Goal: Information Seeking & Learning: Learn about a topic

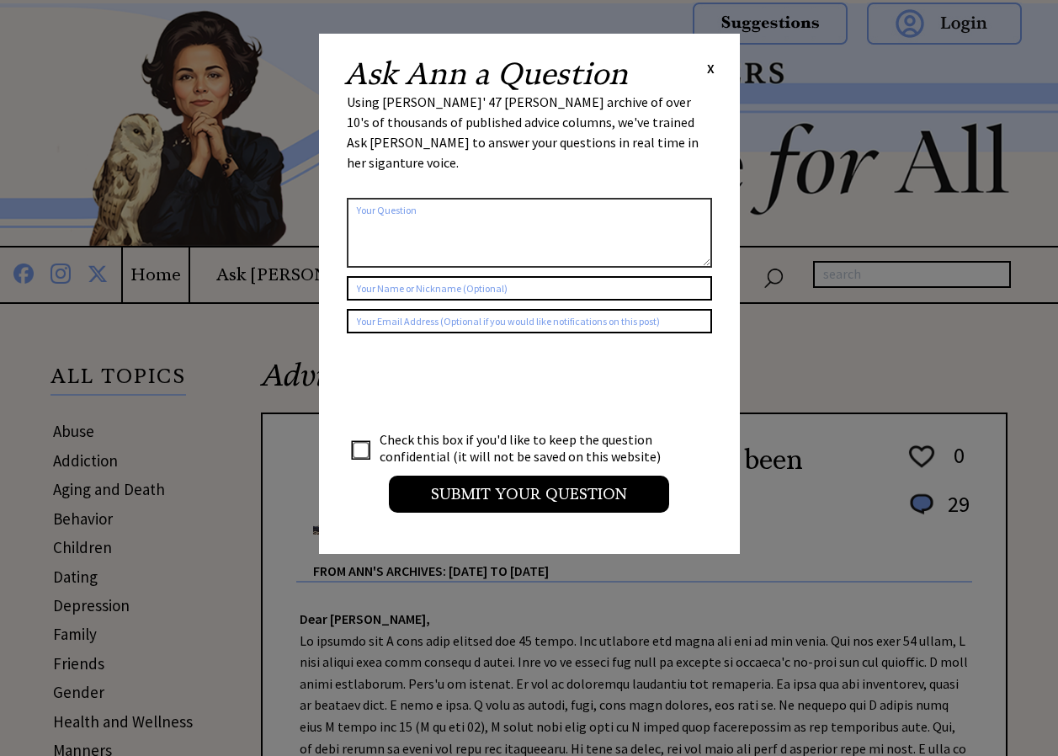
click at [713, 69] on span "X" at bounding box center [711, 68] width 8 height 17
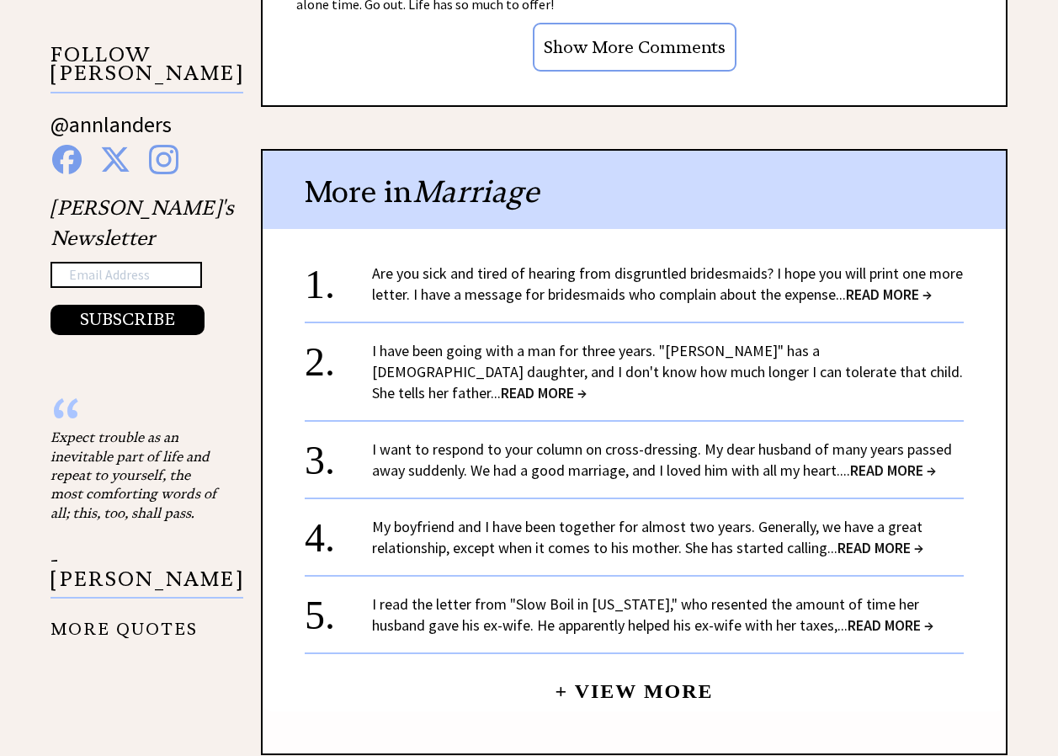
scroll to position [1684, 0]
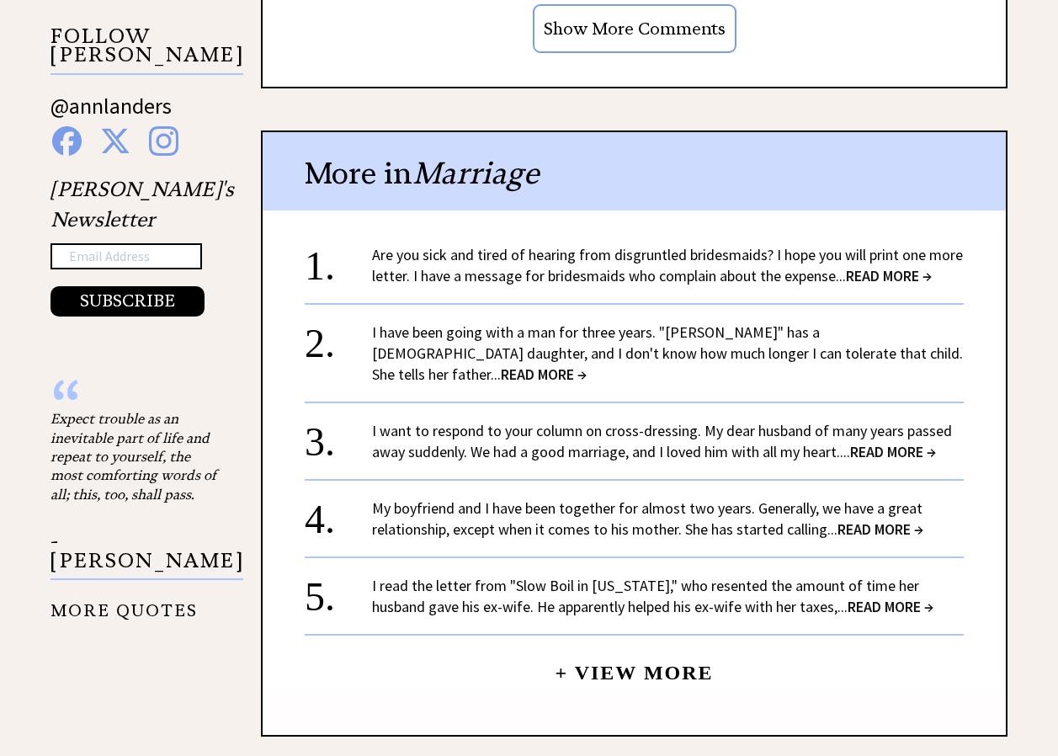
click at [885, 442] on span "READ MORE →" at bounding box center [893, 451] width 86 height 19
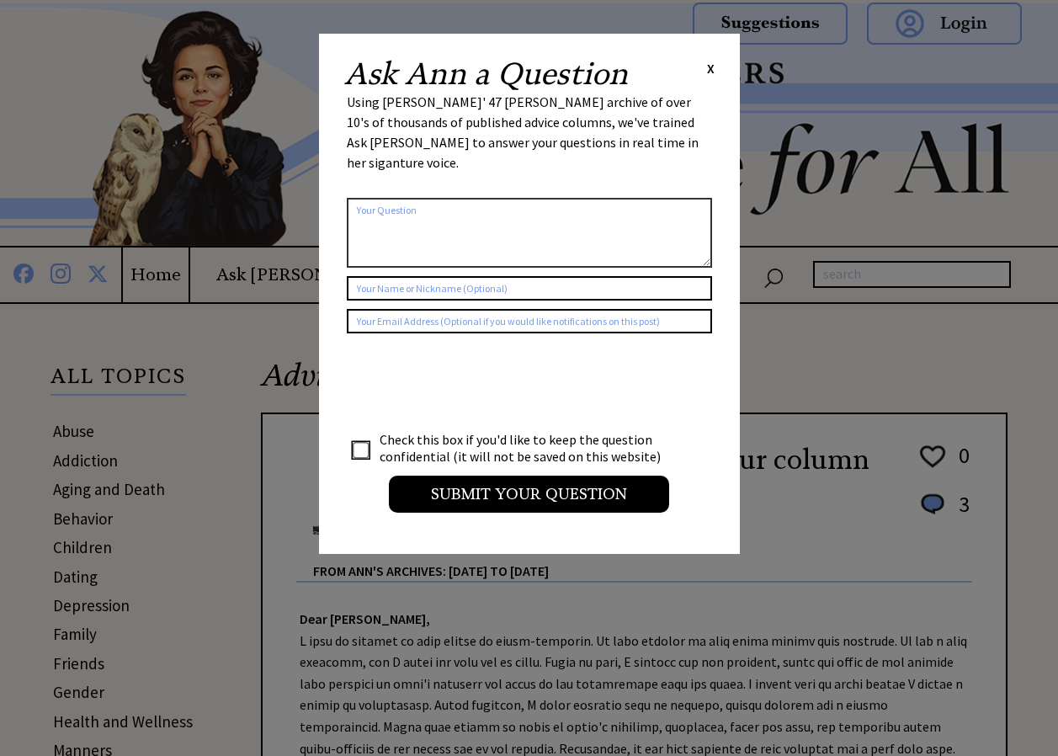
click at [709, 64] on span "X" at bounding box center [711, 68] width 8 height 17
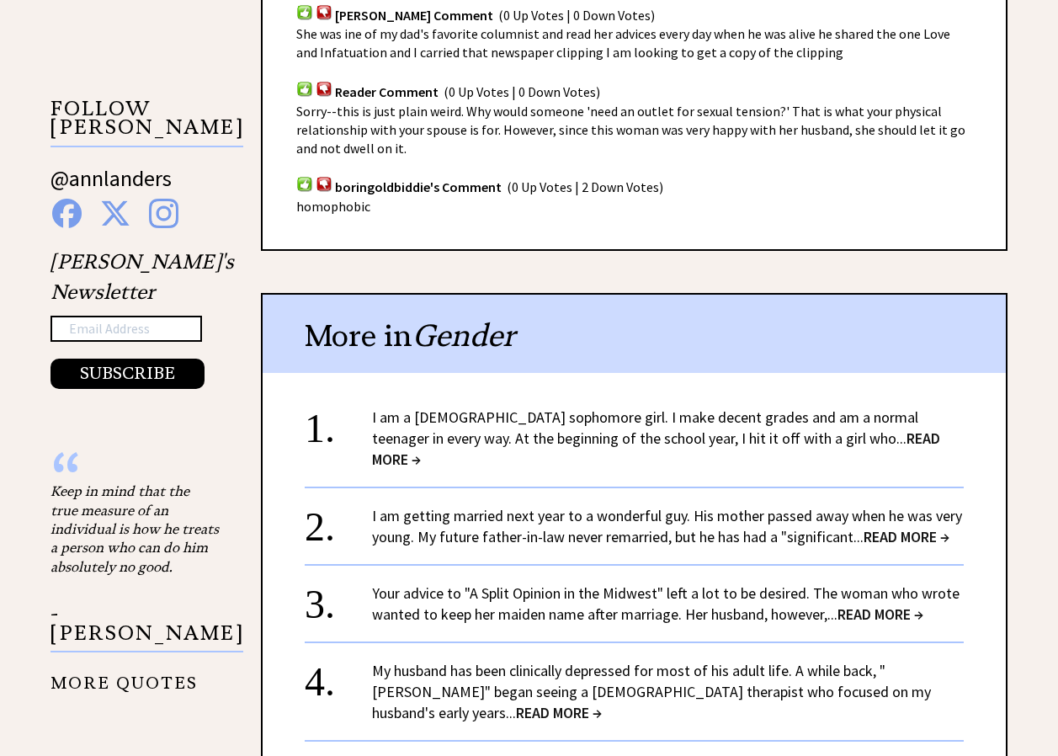
scroll to position [1684, 0]
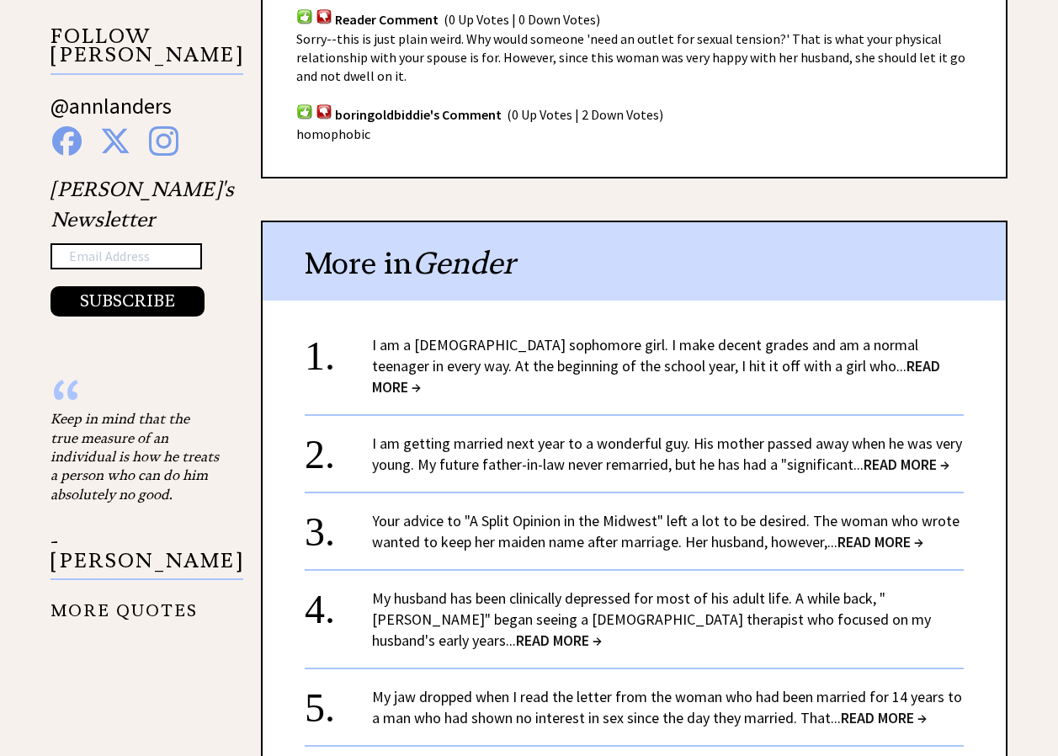
click at [827, 367] on span "READ MORE →" at bounding box center [656, 376] width 568 height 40
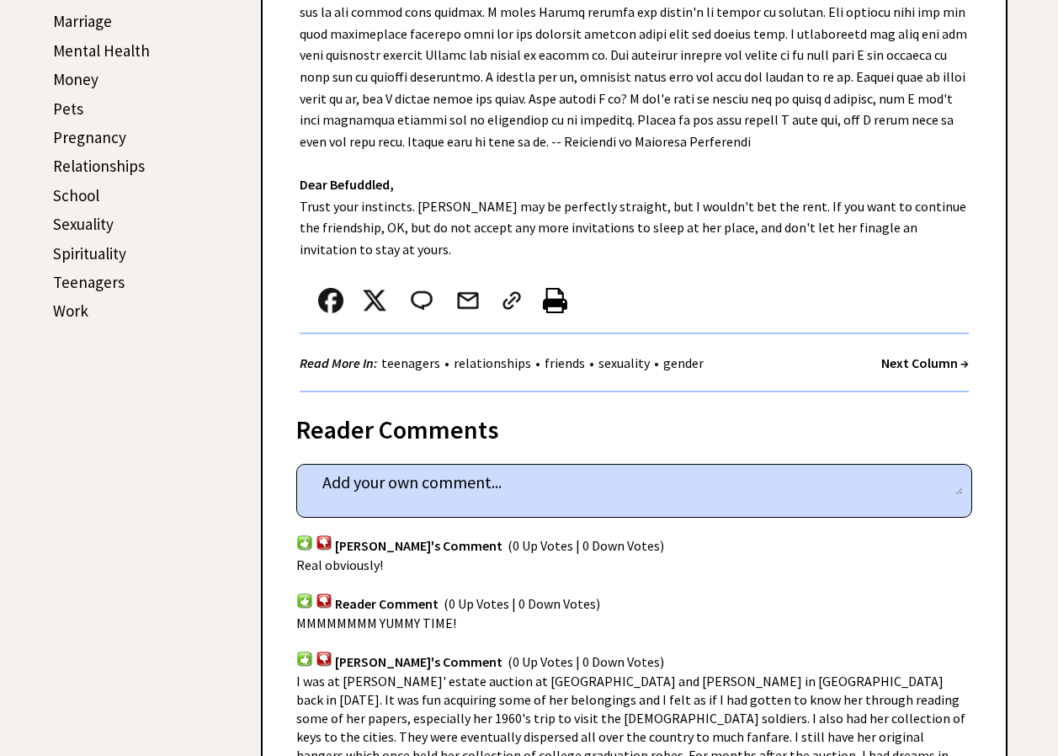
scroll to position [842, 0]
